Goal: Find specific page/section: Find specific page/section

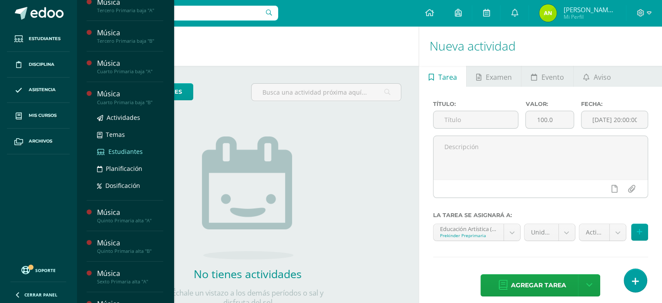
scroll to position [387, 0]
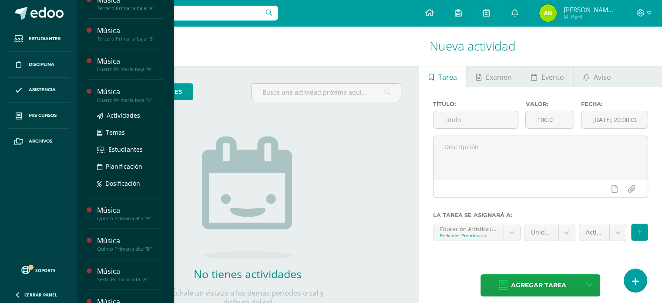
click at [120, 103] on div "Cuarto Primaria baja "B"" at bounding box center [130, 100] width 66 height 6
